Goal: Check status: Check status

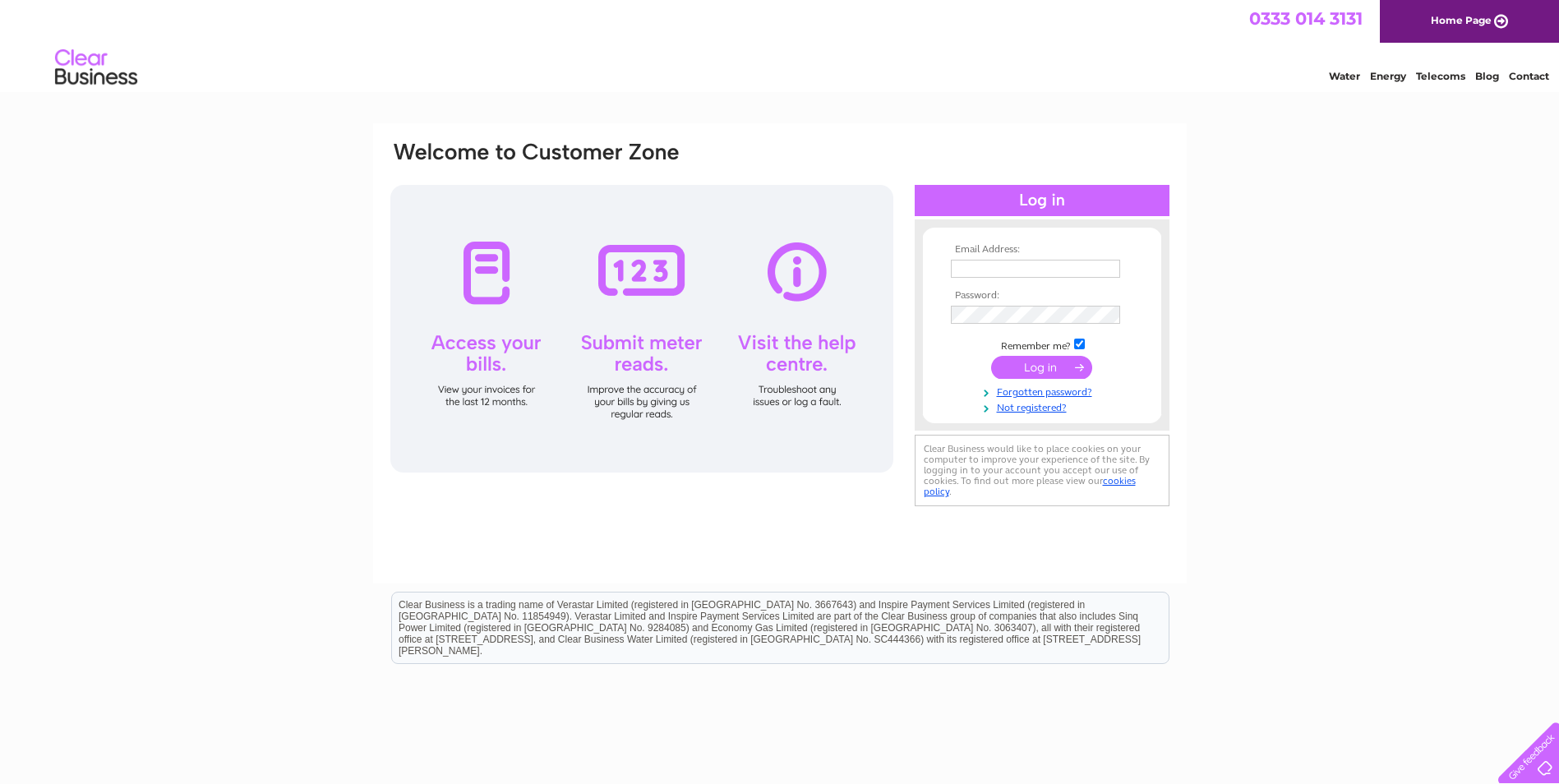
type input "[EMAIL_ADDRESS][DOMAIN_NAME]"
click at [1040, 361] on input "submit" at bounding box center [1041, 367] width 101 height 23
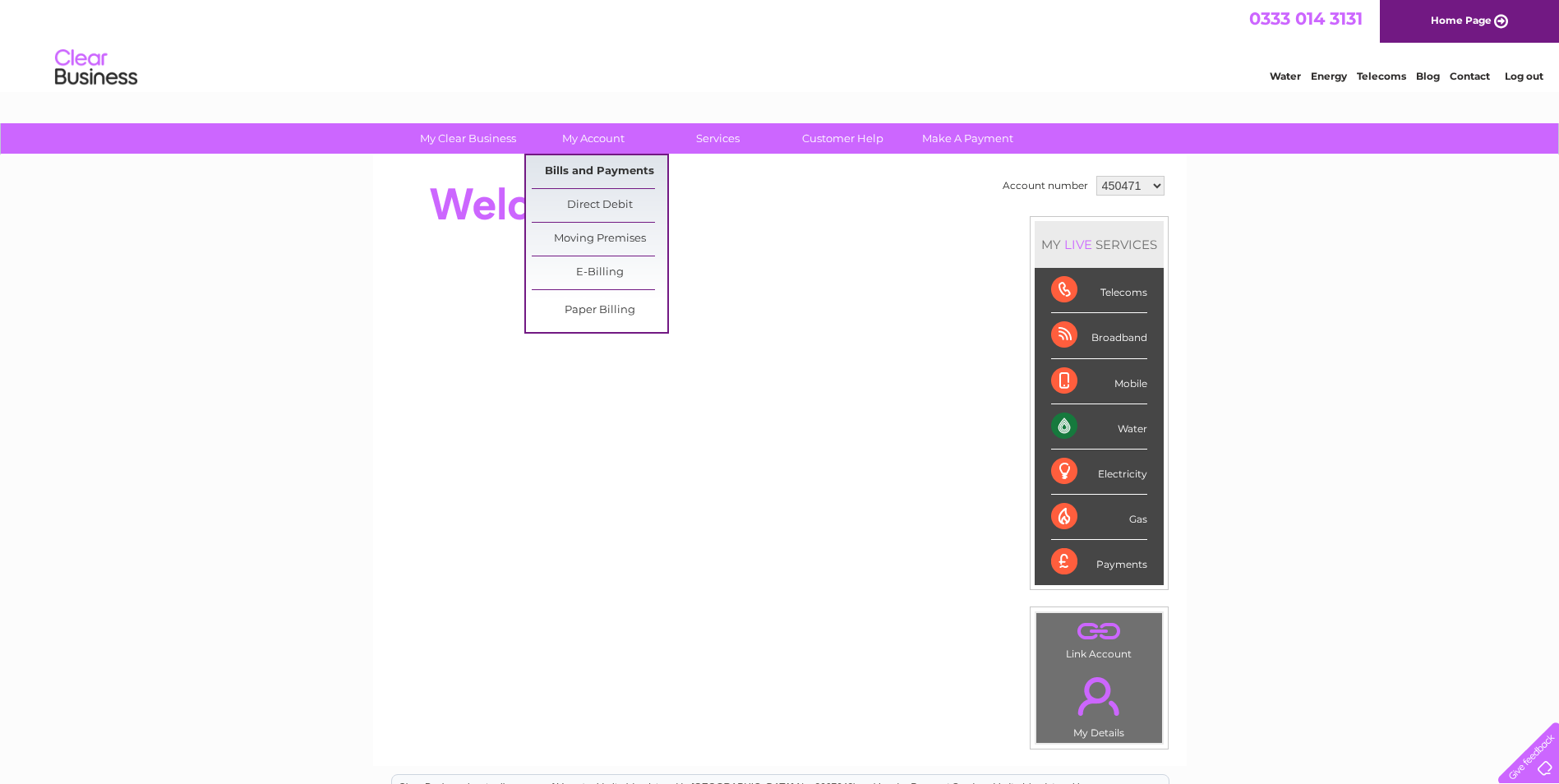
click at [586, 167] on link "Bills and Payments" at bounding box center [600, 171] width 136 height 33
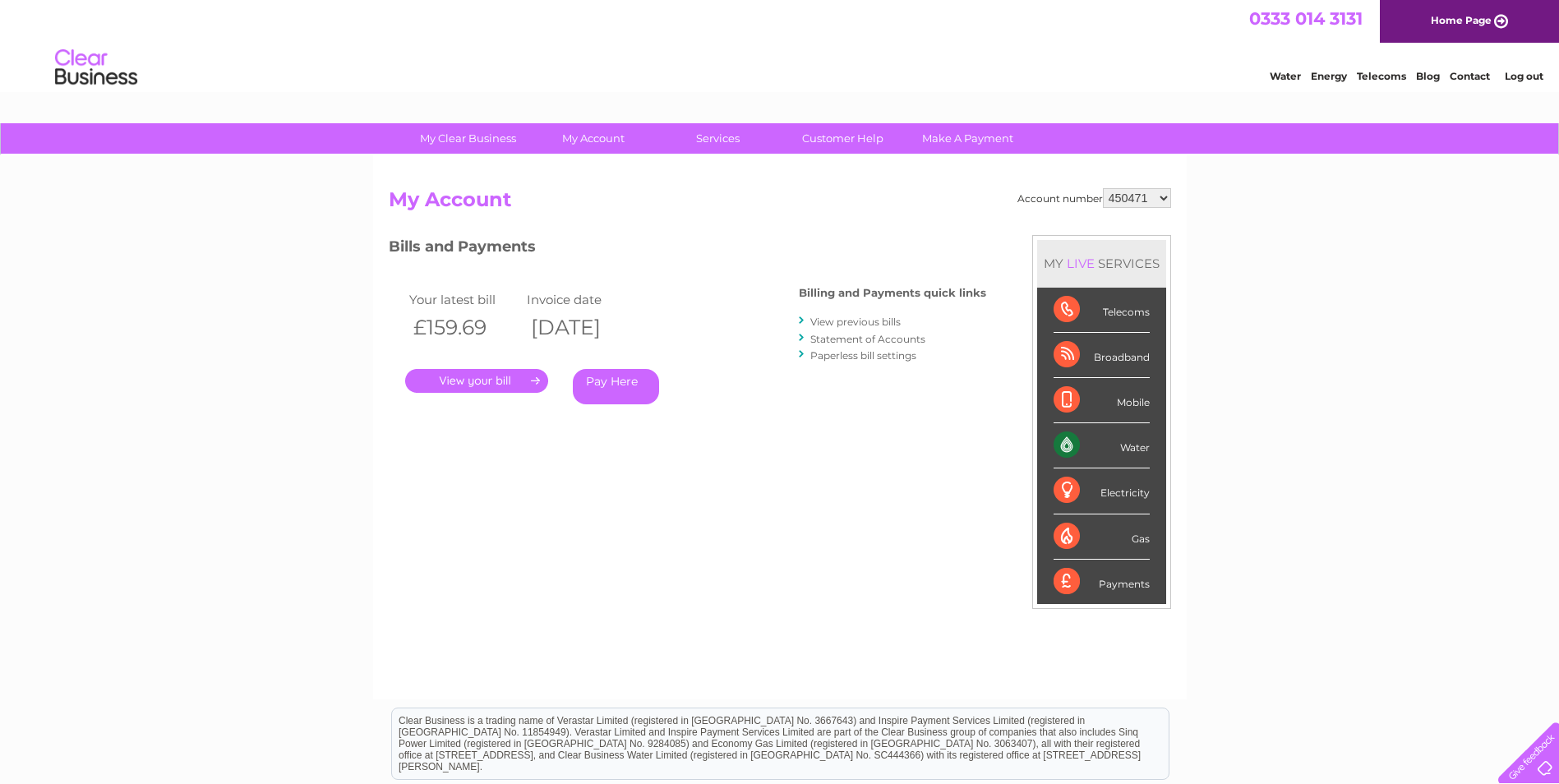
click at [527, 378] on link "." at bounding box center [476, 381] width 143 height 24
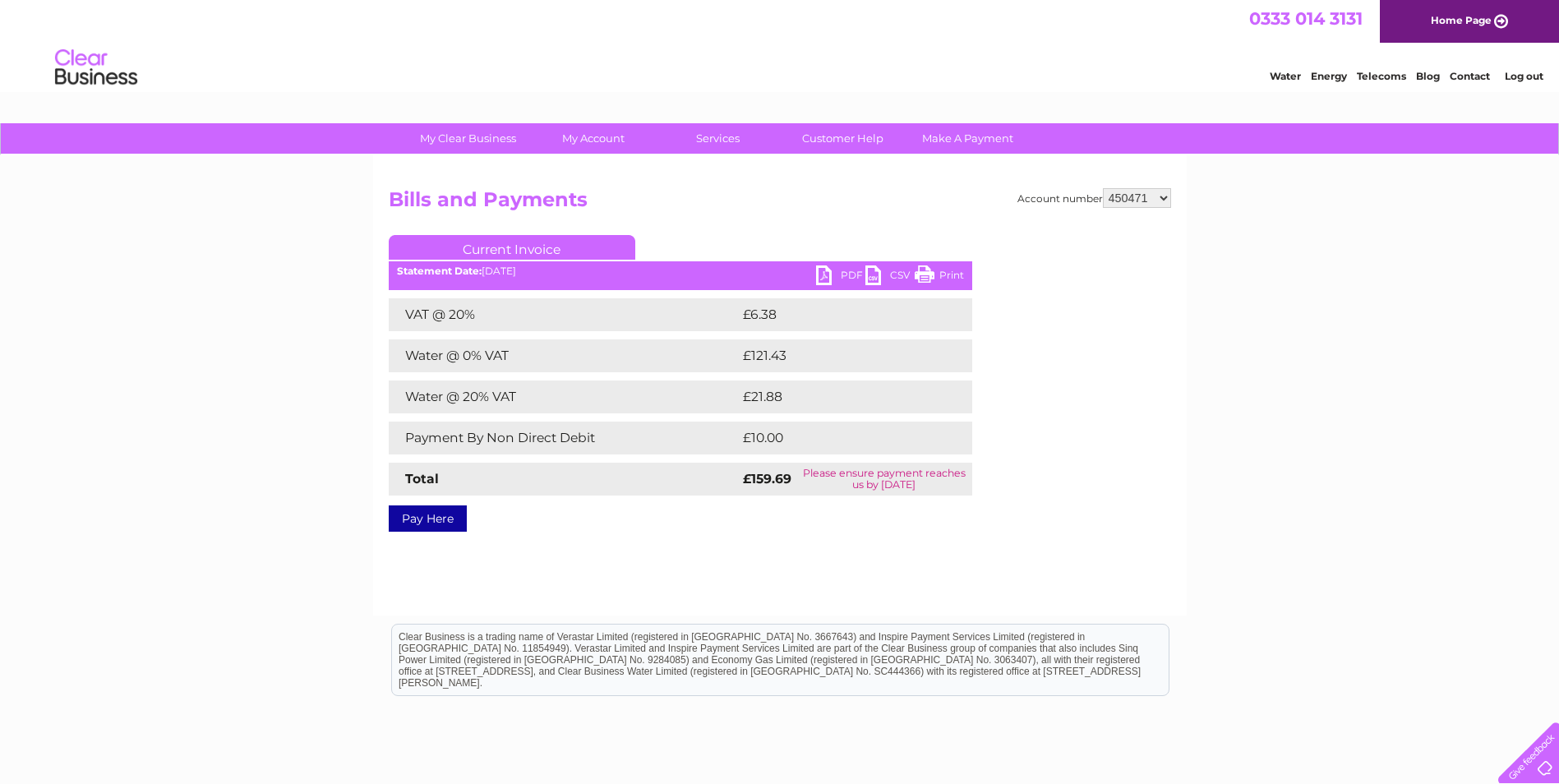
click at [936, 271] on link "Print" at bounding box center [939, 277] width 49 height 24
click at [1124, 208] on h2 "Bills and Payments" at bounding box center [780, 203] width 782 height 31
click at [1150, 200] on select "450471 1075489" at bounding box center [1138, 197] width 68 height 20
select select "1075489"
click at [1104, 188] on select "450471 1075489" at bounding box center [1138, 197] width 68 height 20
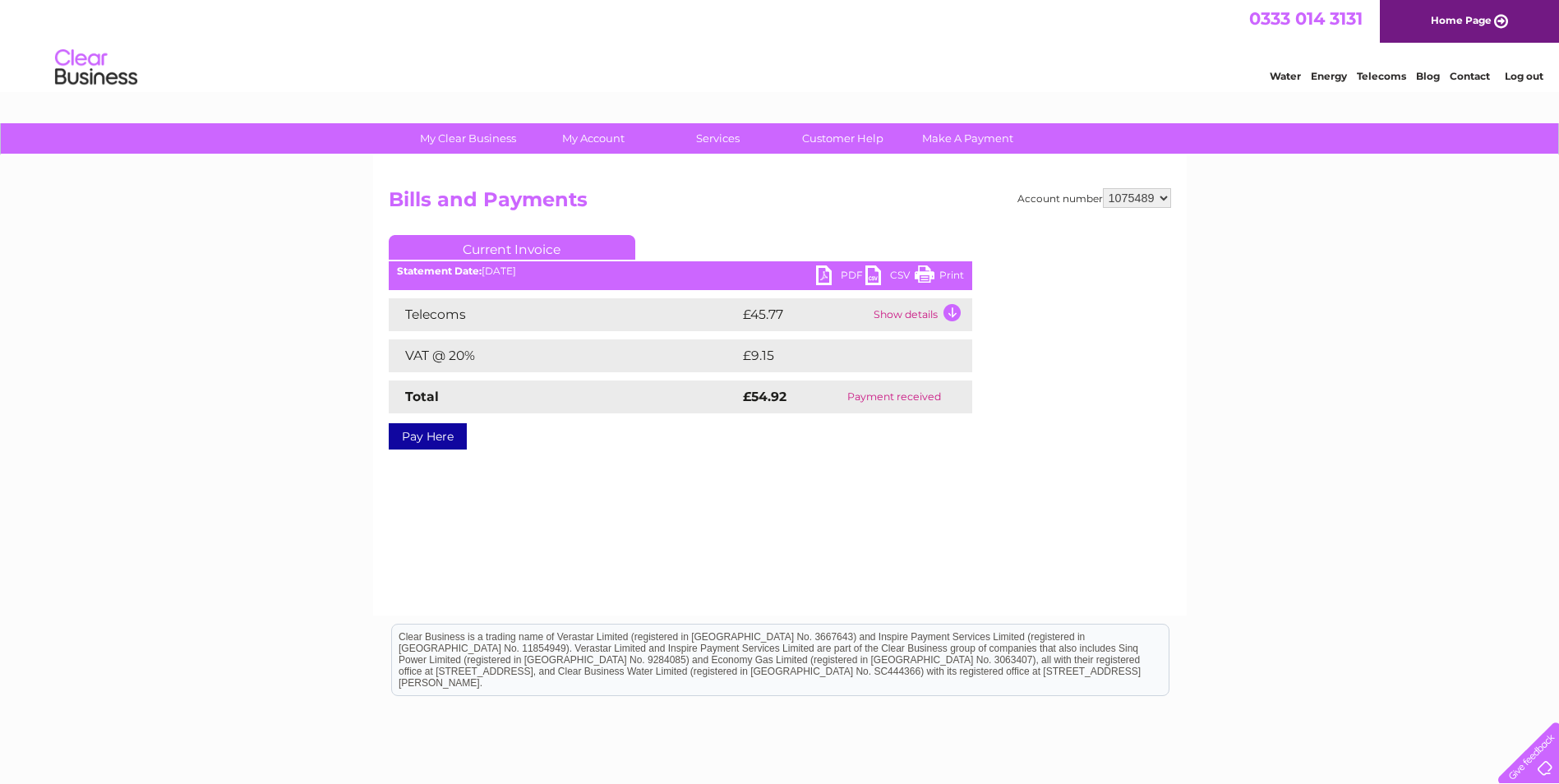
click at [926, 306] on td "Show details" at bounding box center [920, 315] width 103 height 33
